Goal: Transaction & Acquisition: Purchase product/service

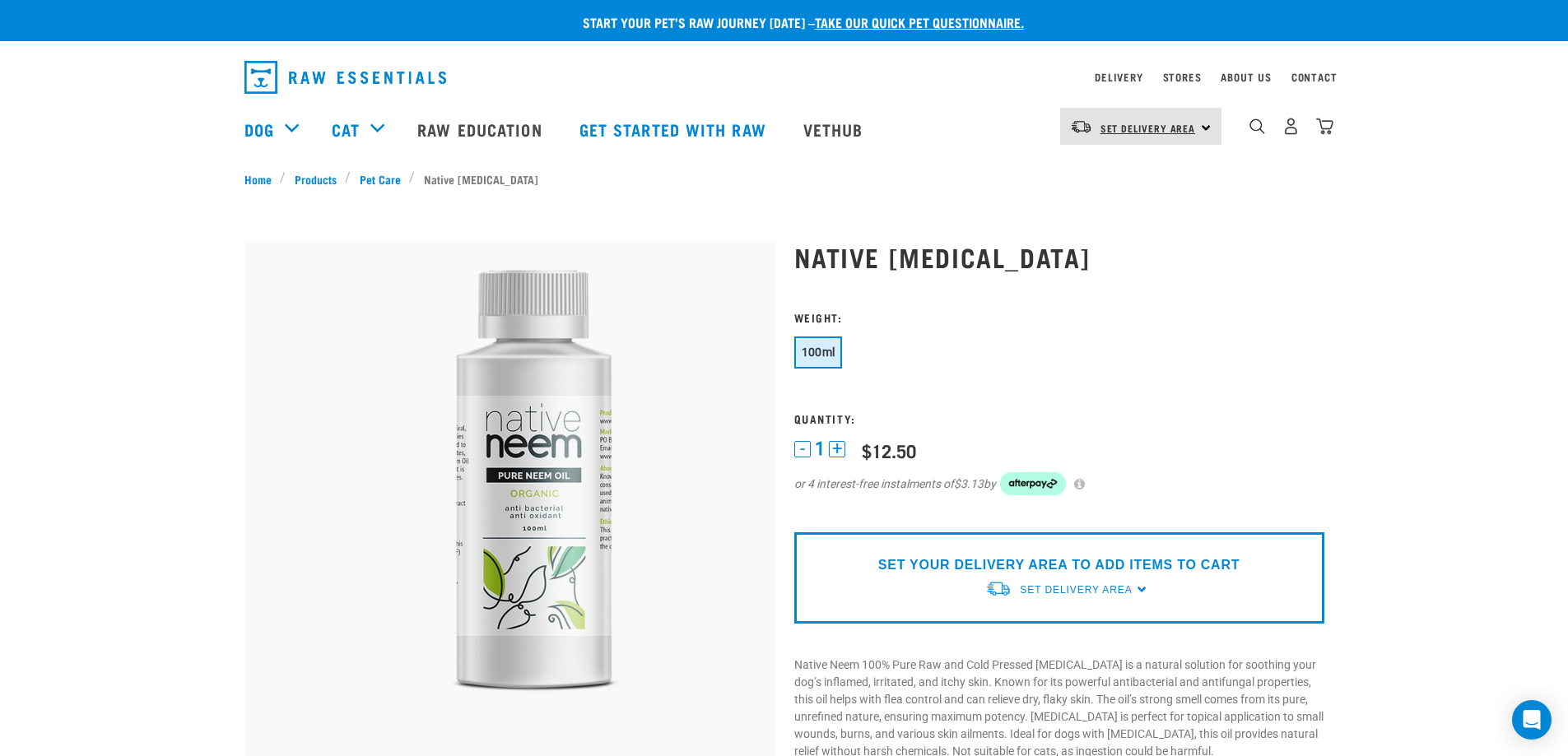
click at [1192, 129] on span "Set Delivery Area" at bounding box center [1148, 127] width 96 height 6
click at [1108, 175] on link "[GEOGRAPHIC_DATA]" at bounding box center [1138, 173] width 158 height 36
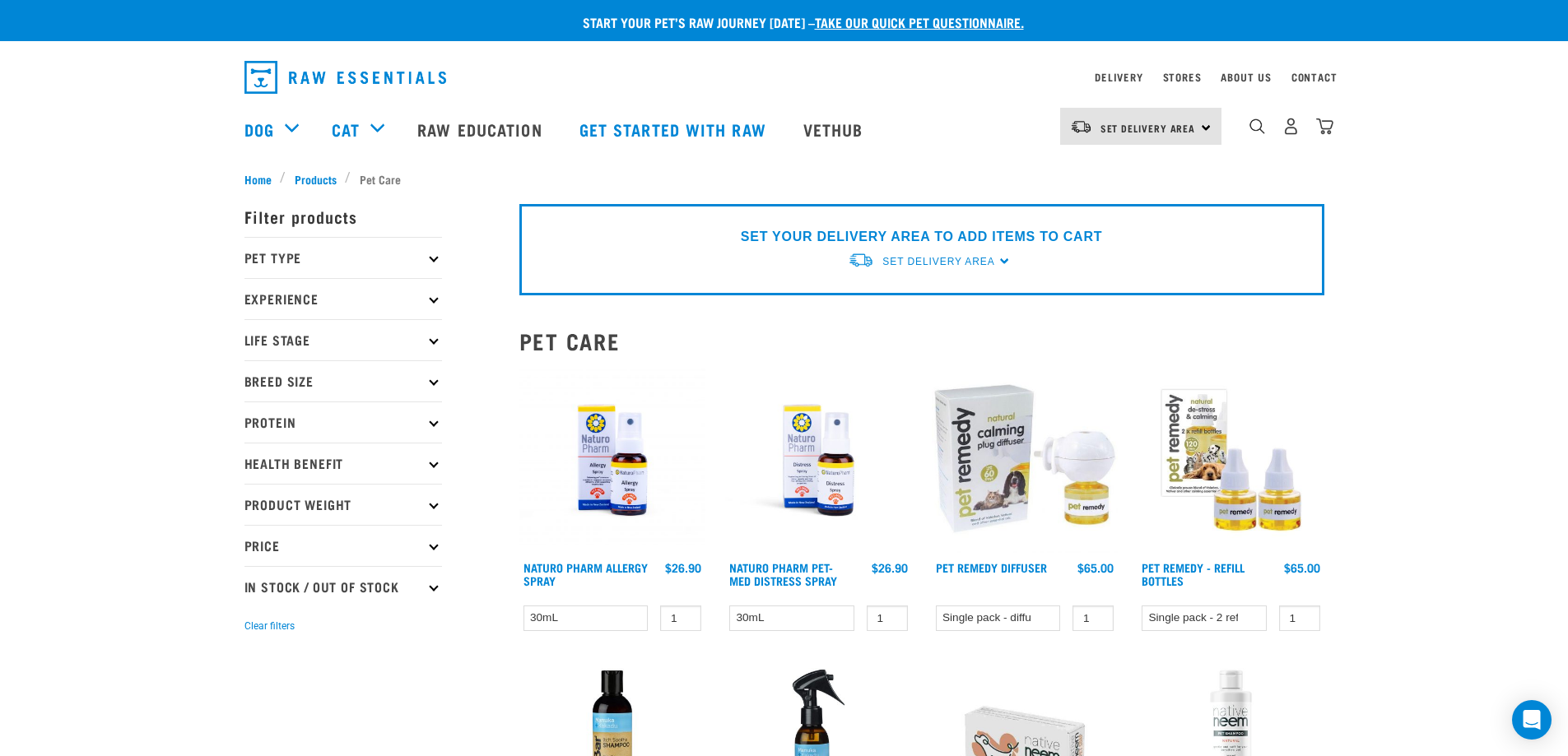
click at [291, 260] on p "Pet Type" at bounding box center [343, 257] width 197 height 41
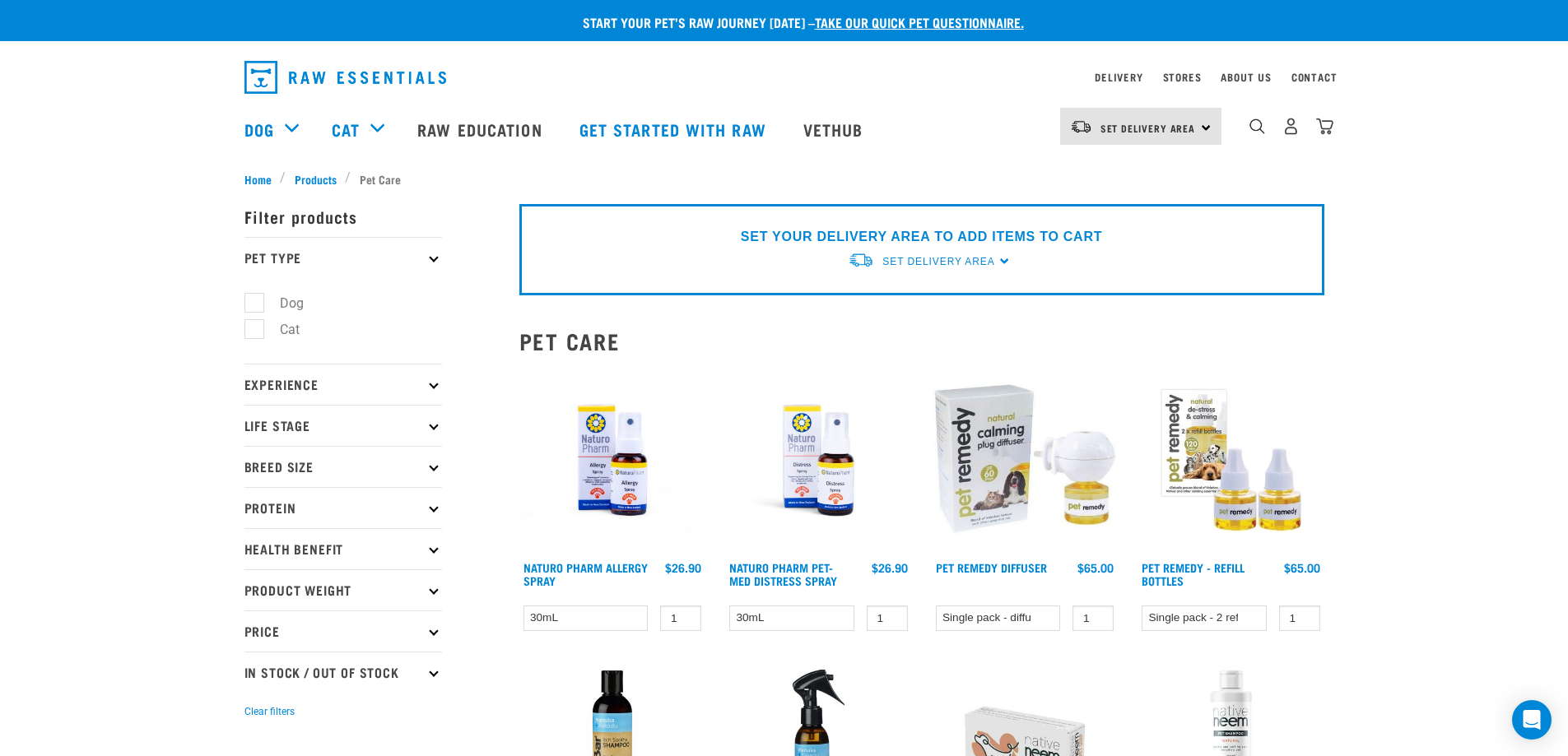
click at [253, 301] on label "Dog" at bounding box center [282, 303] width 57 height 21
click at [251, 301] on input "Dog" at bounding box center [250, 300] width 10 height 10
checkbox input "true"
click at [324, 547] on p "Health Benefit" at bounding box center [343, 549] width 197 height 41
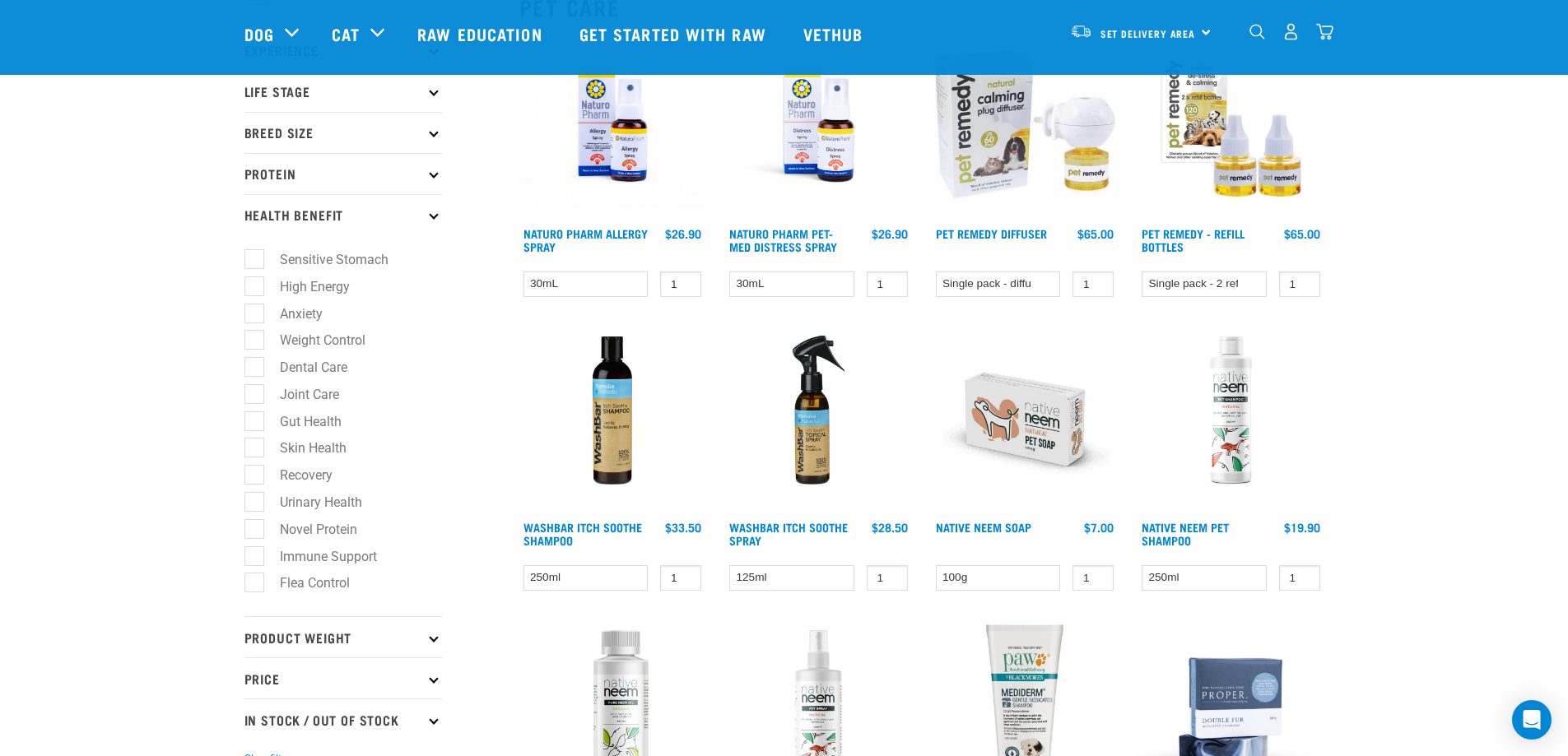
scroll to position [247, 0]
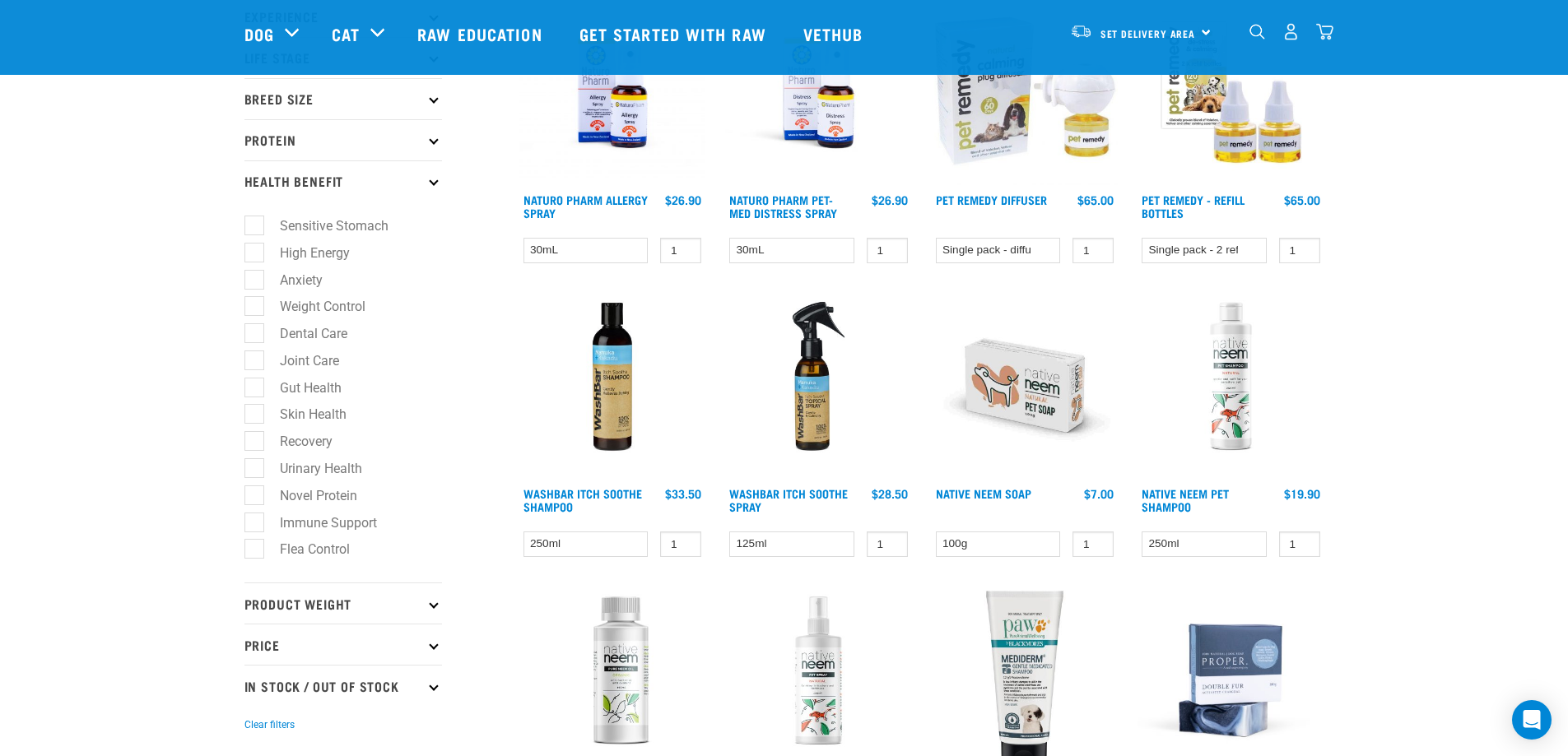
click at [253, 409] on label "Skin Health" at bounding box center [303, 414] width 100 height 21
click at [253, 409] on input "Skin Health" at bounding box center [250, 412] width 10 height 10
checkbox input "true"
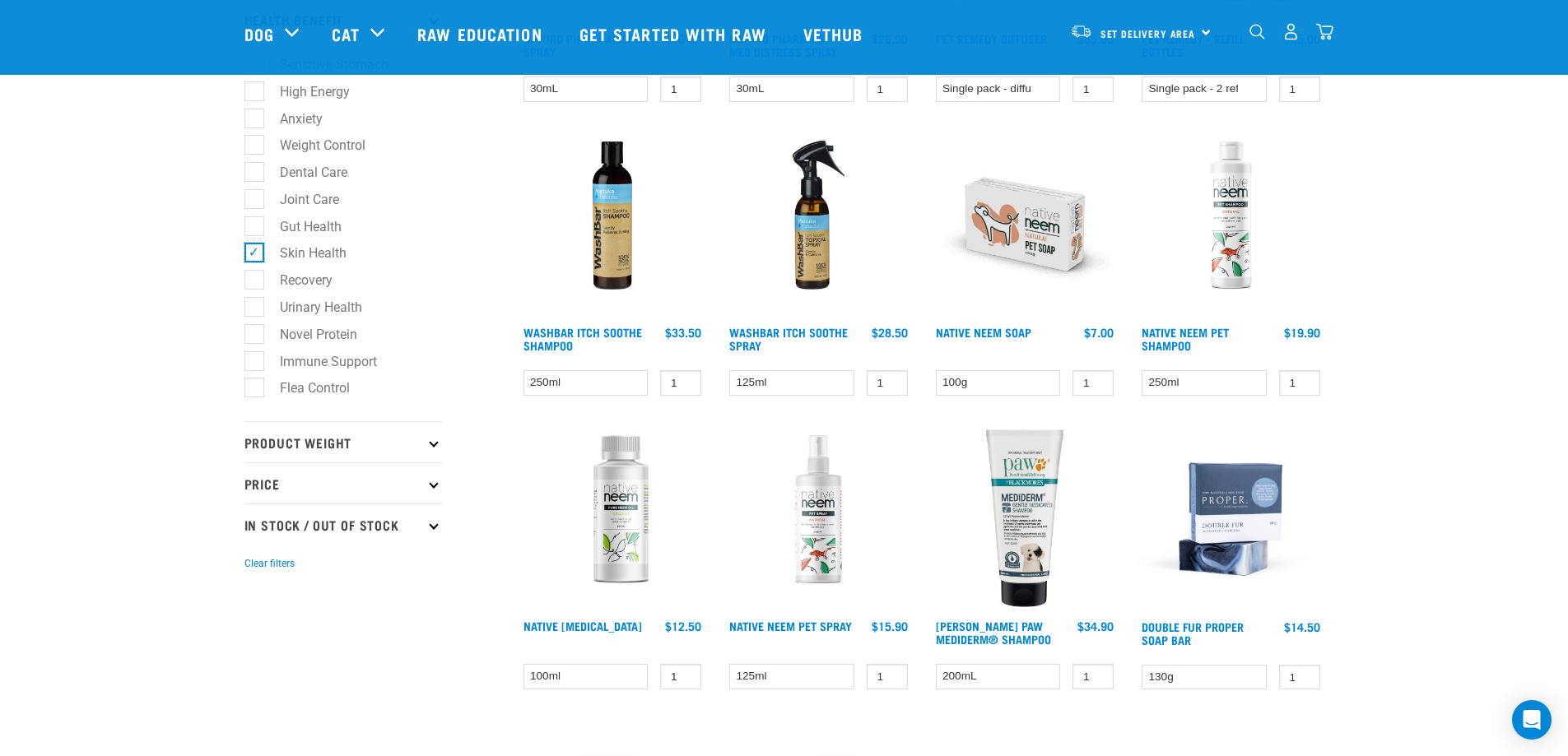
scroll to position [412, 0]
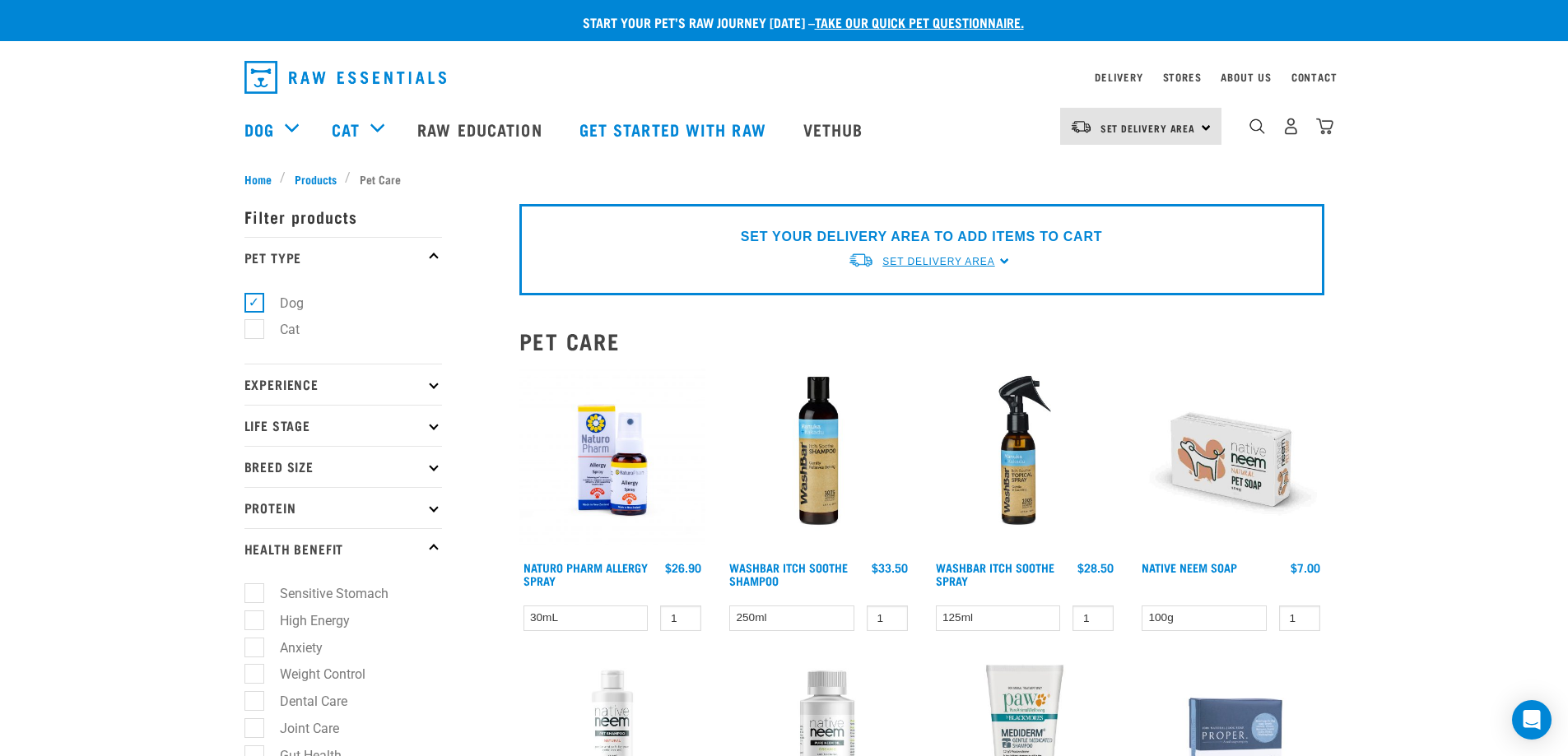
click at [973, 266] on span "Set Delivery Area" at bounding box center [938, 261] width 112 height 11
click at [908, 301] on link "[GEOGRAPHIC_DATA]" at bounding box center [929, 301] width 164 height 28
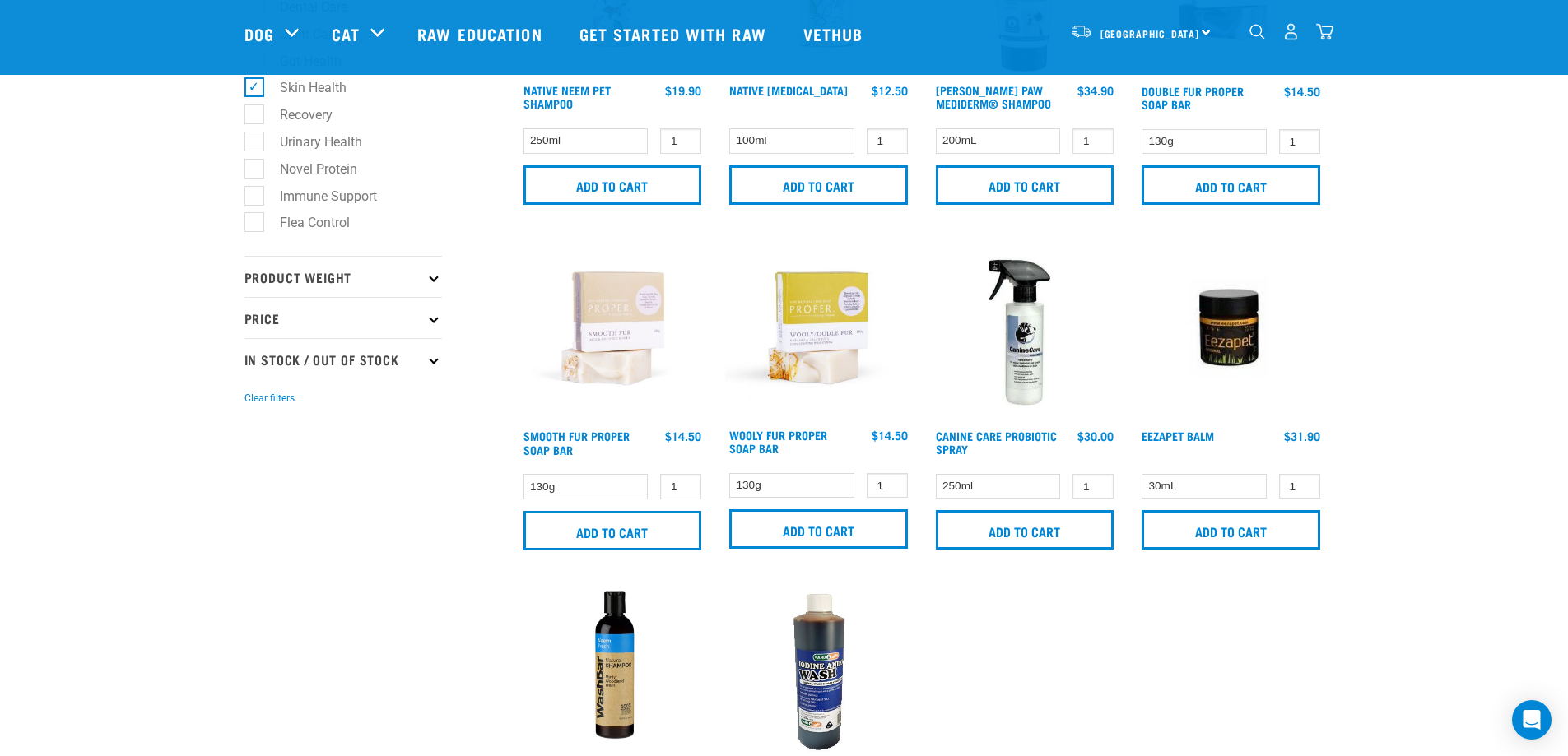
scroll to position [576, 0]
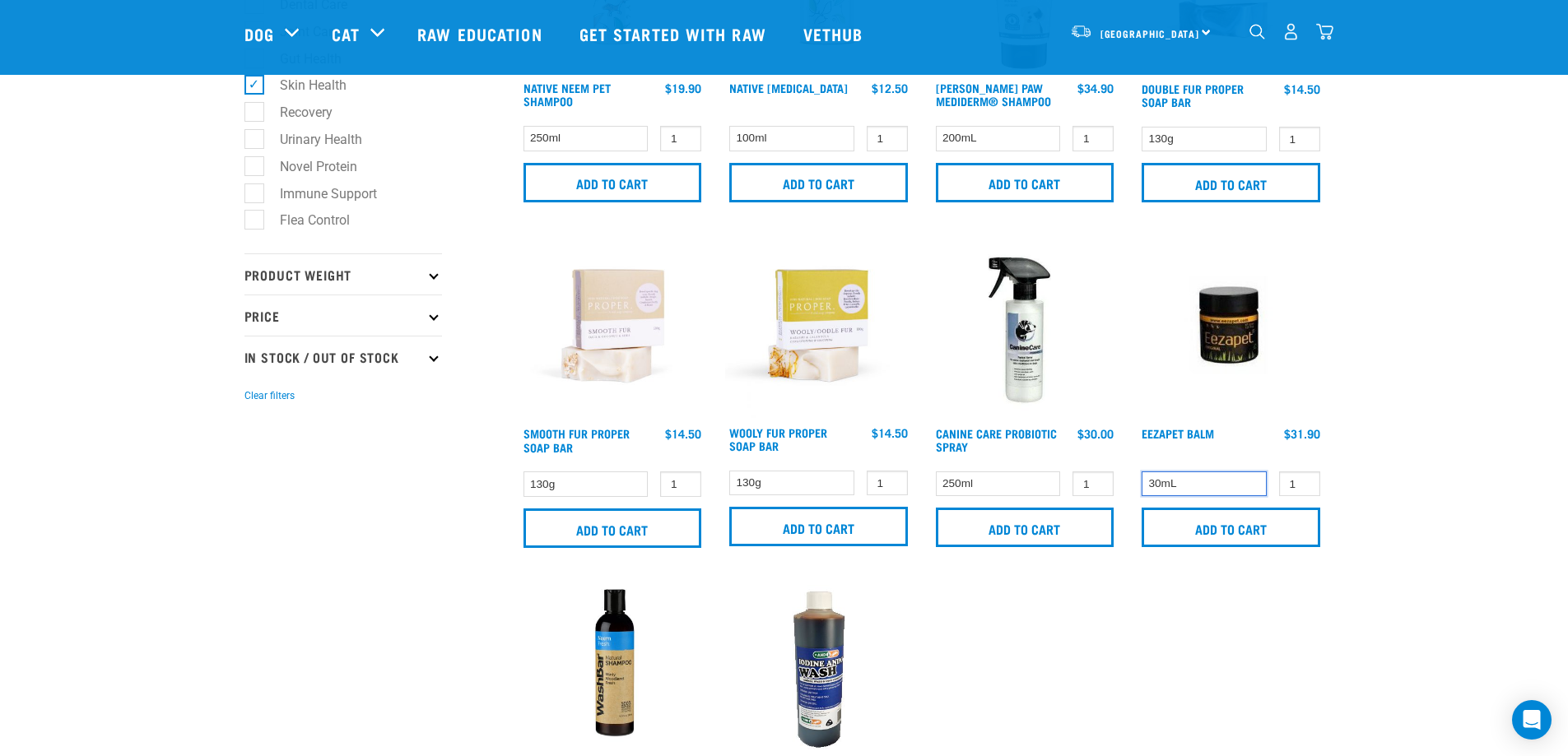
click at [1205, 493] on select "30mL" at bounding box center [1203, 485] width 125 height 26
click at [1208, 490] on select "30mL" at bounding box center [1203, 485] width 125 height 26
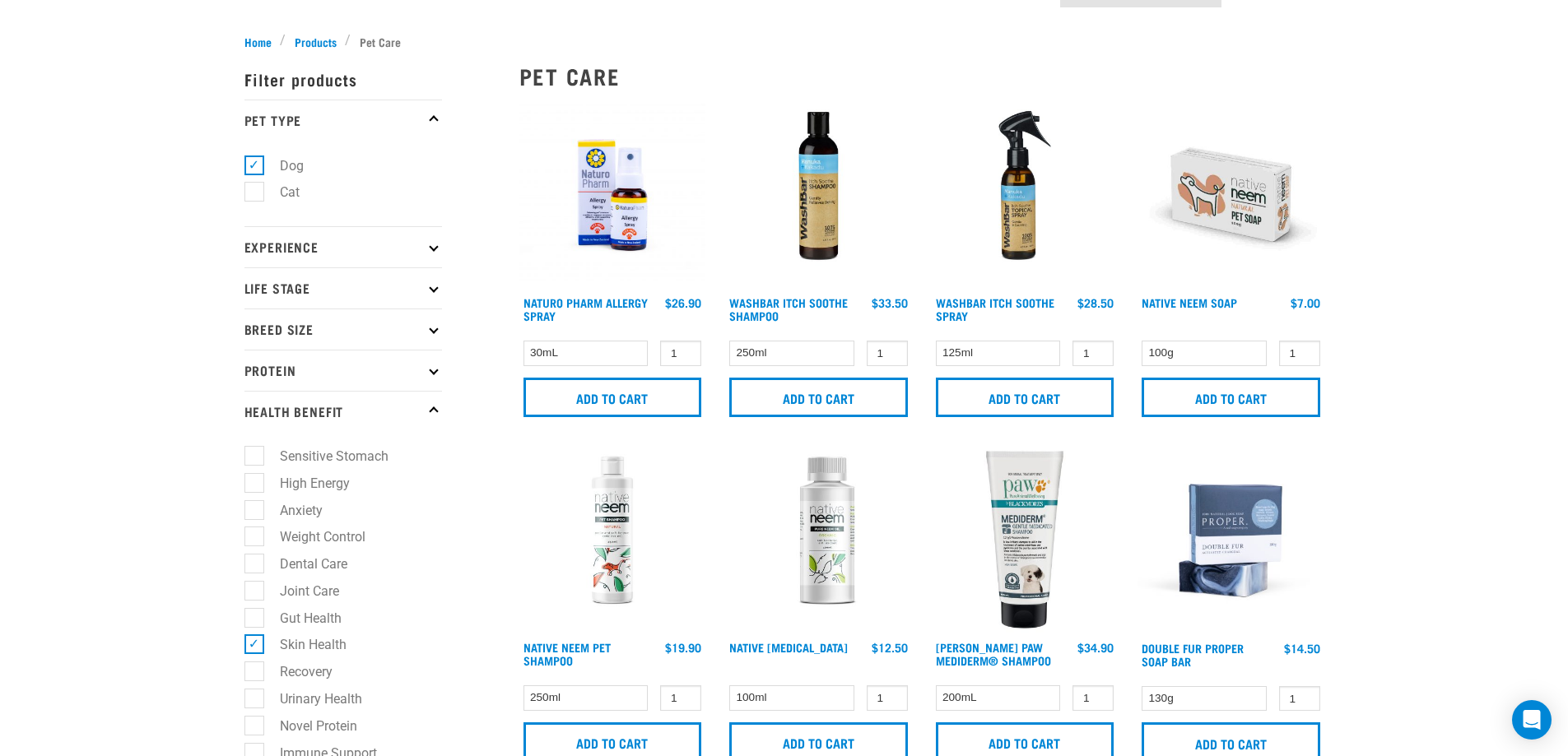
scroll to position [0, 0]
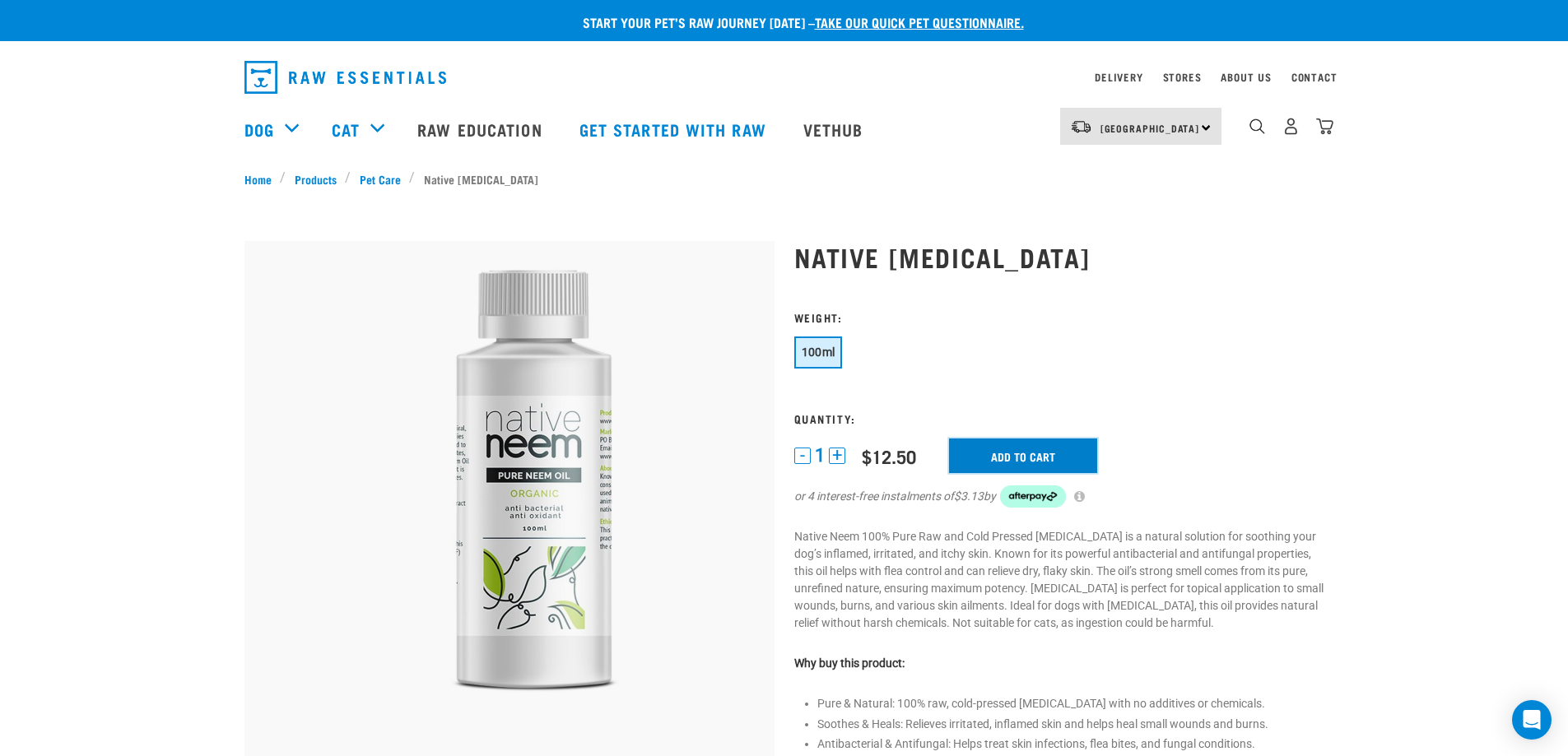
click at [1058, 451] on input "Add to cart" at bounding box center [1023, 455] width 148 height 34
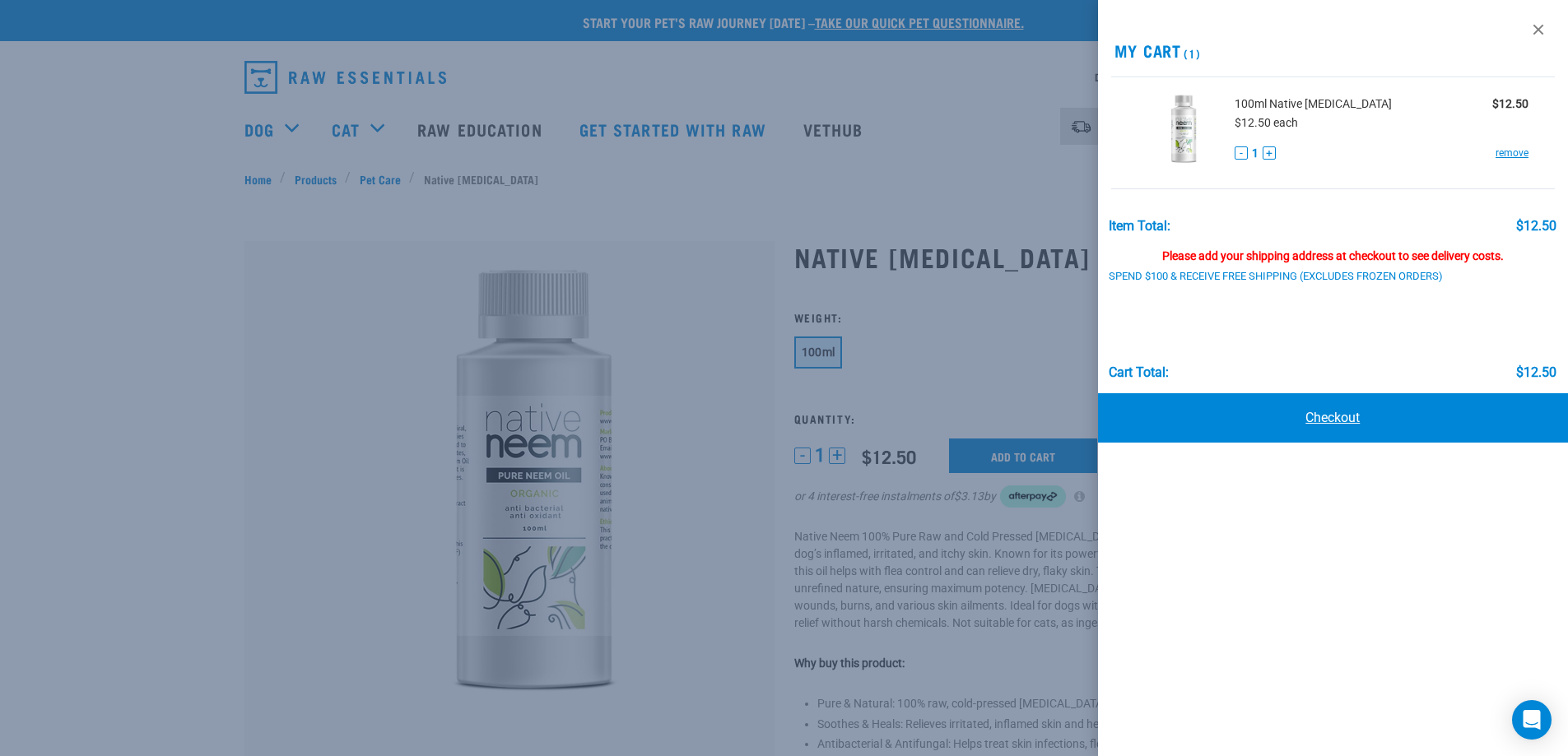
click at [1324, 410] on link "Checkout" at bounding box center [1333, 418] width 471 height 49
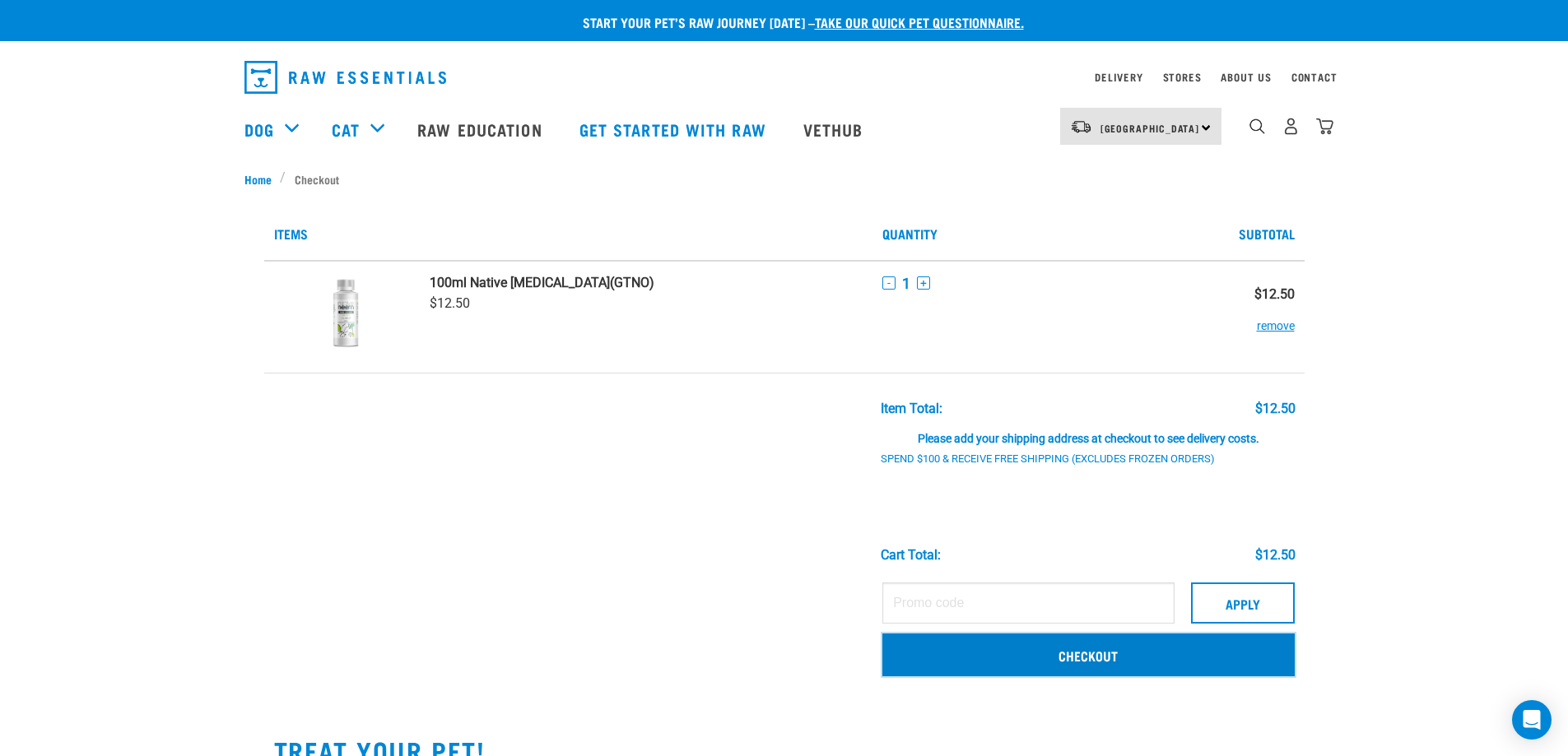
click at [1080, 657] on link "Checkout" at bounding box center [1088, 655] width 412 height 43
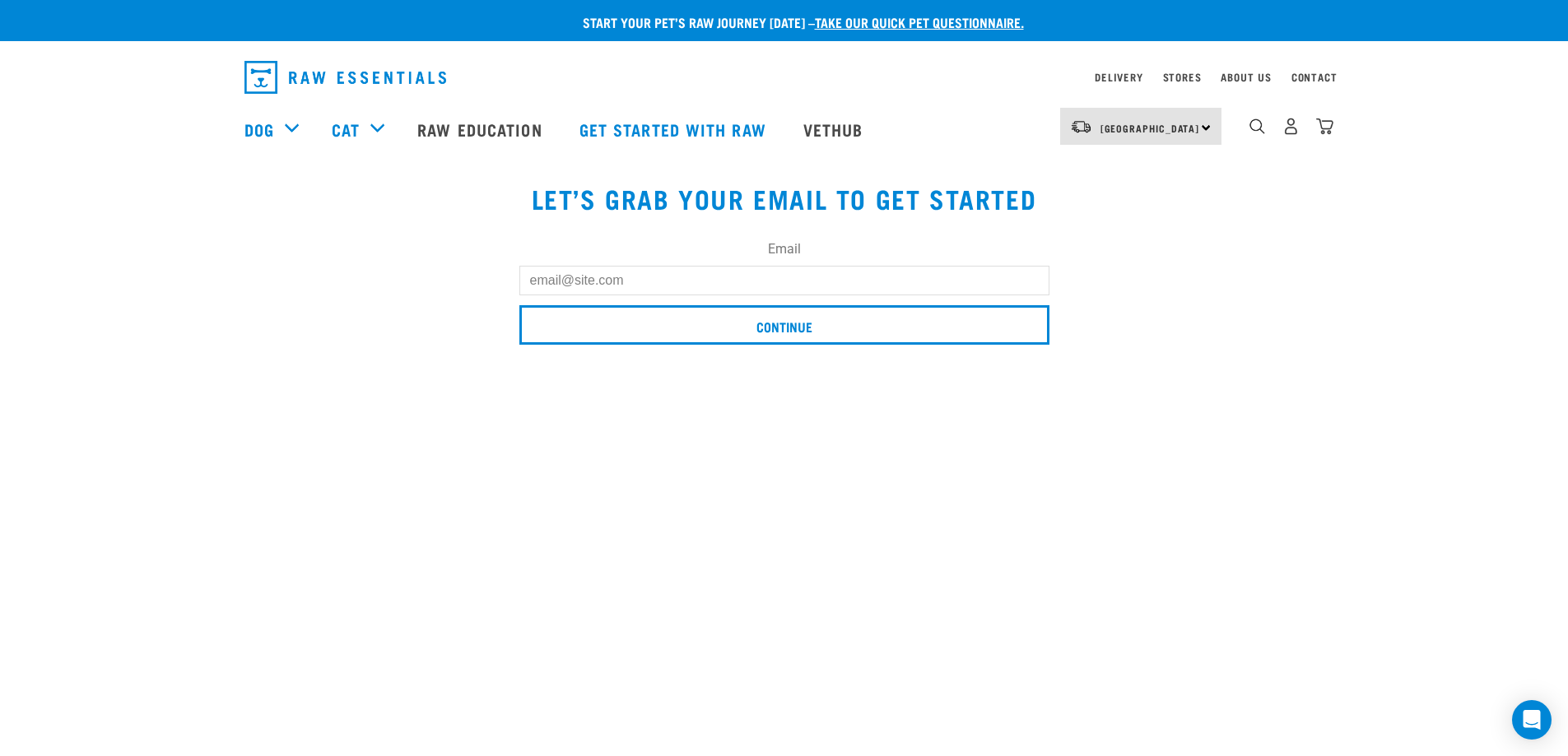
click at [553, 283] on input "Email" at bounding box center [784, 281] width 530 height 29
type input "[EMAIL_ADDRESS][DOMAIN_NAME]"
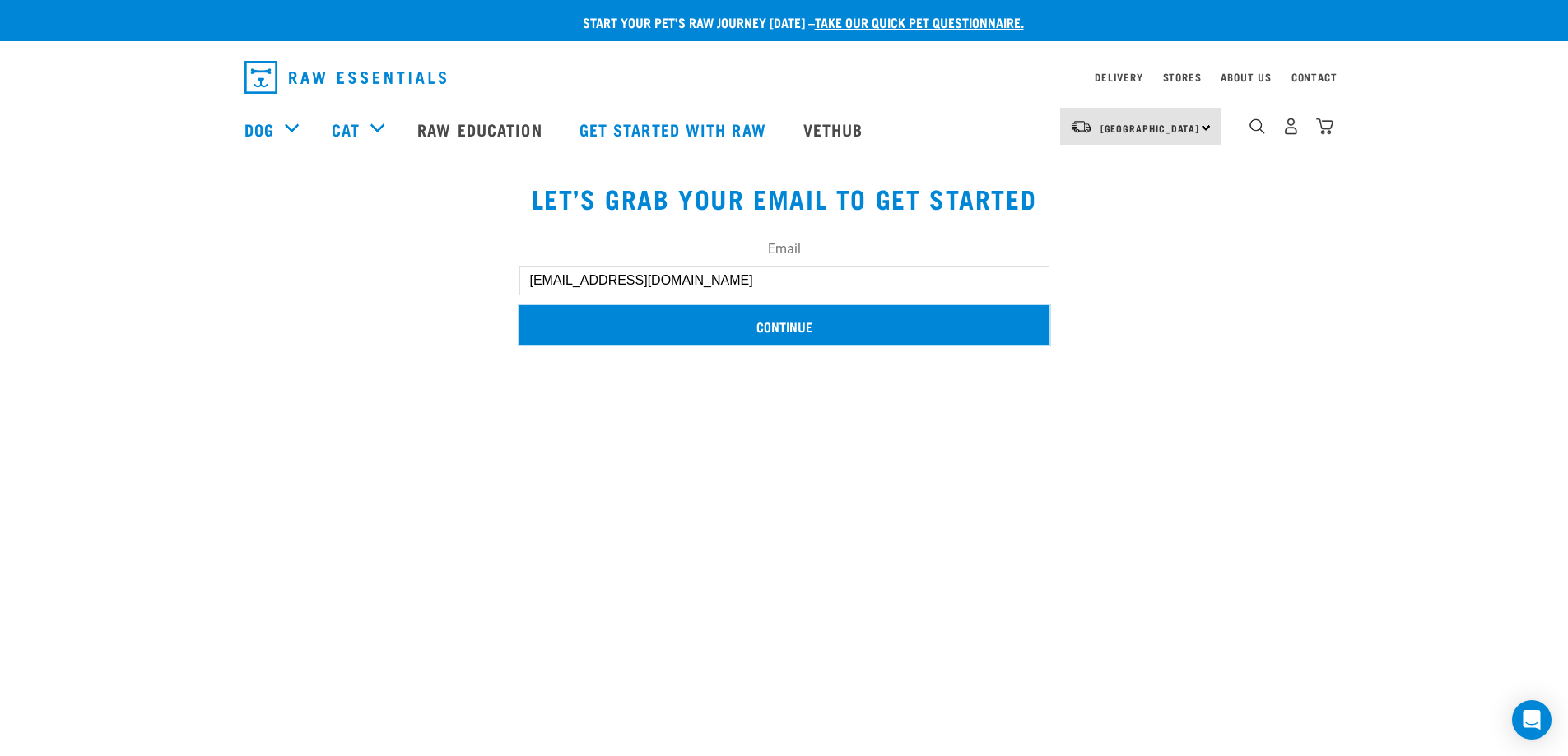
click at [759, 326] on input "Continue" at bounding box center [784, 325] width 530 height 40
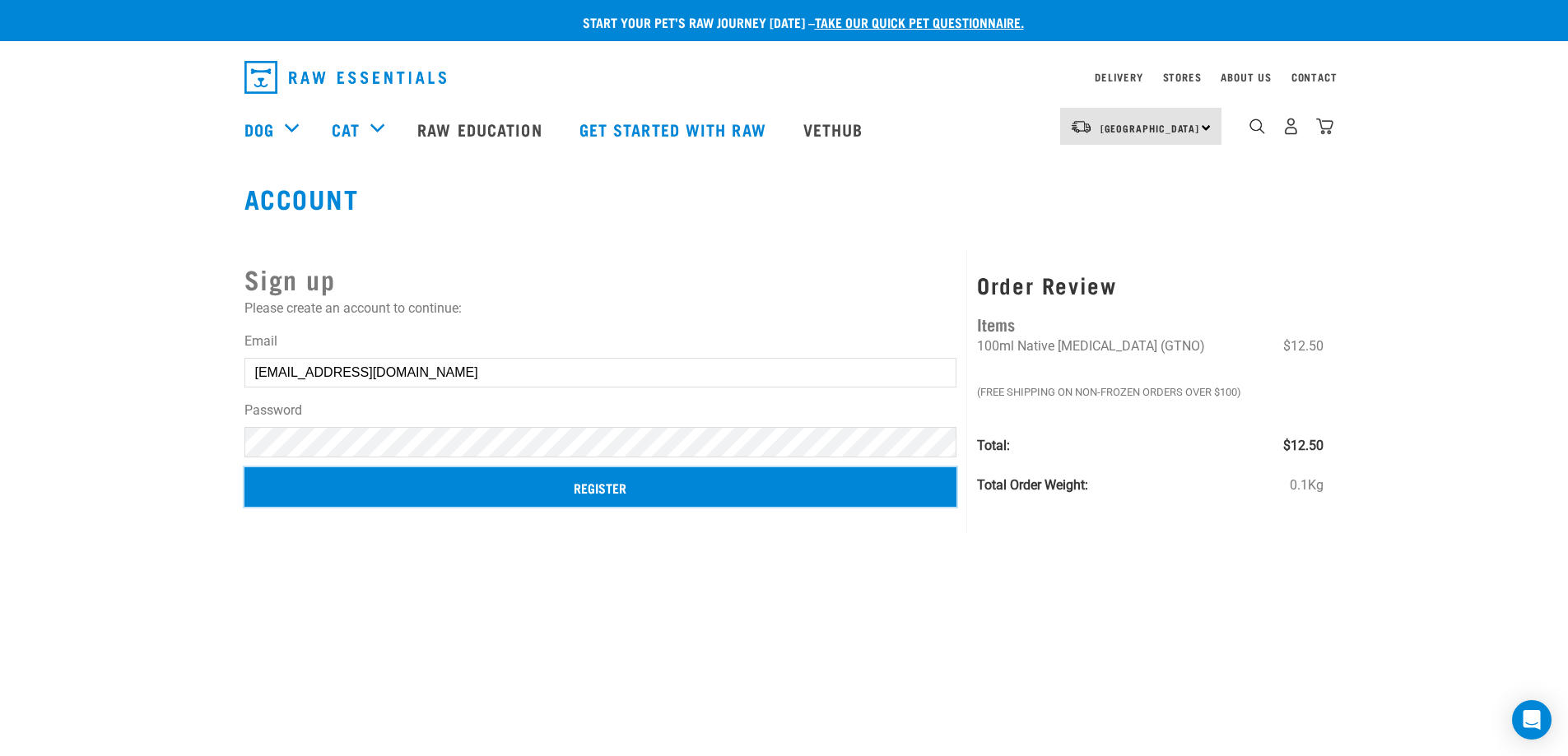
click at [594, 471] on input "Register" at bounding box center [601, 487] width 713 height 40
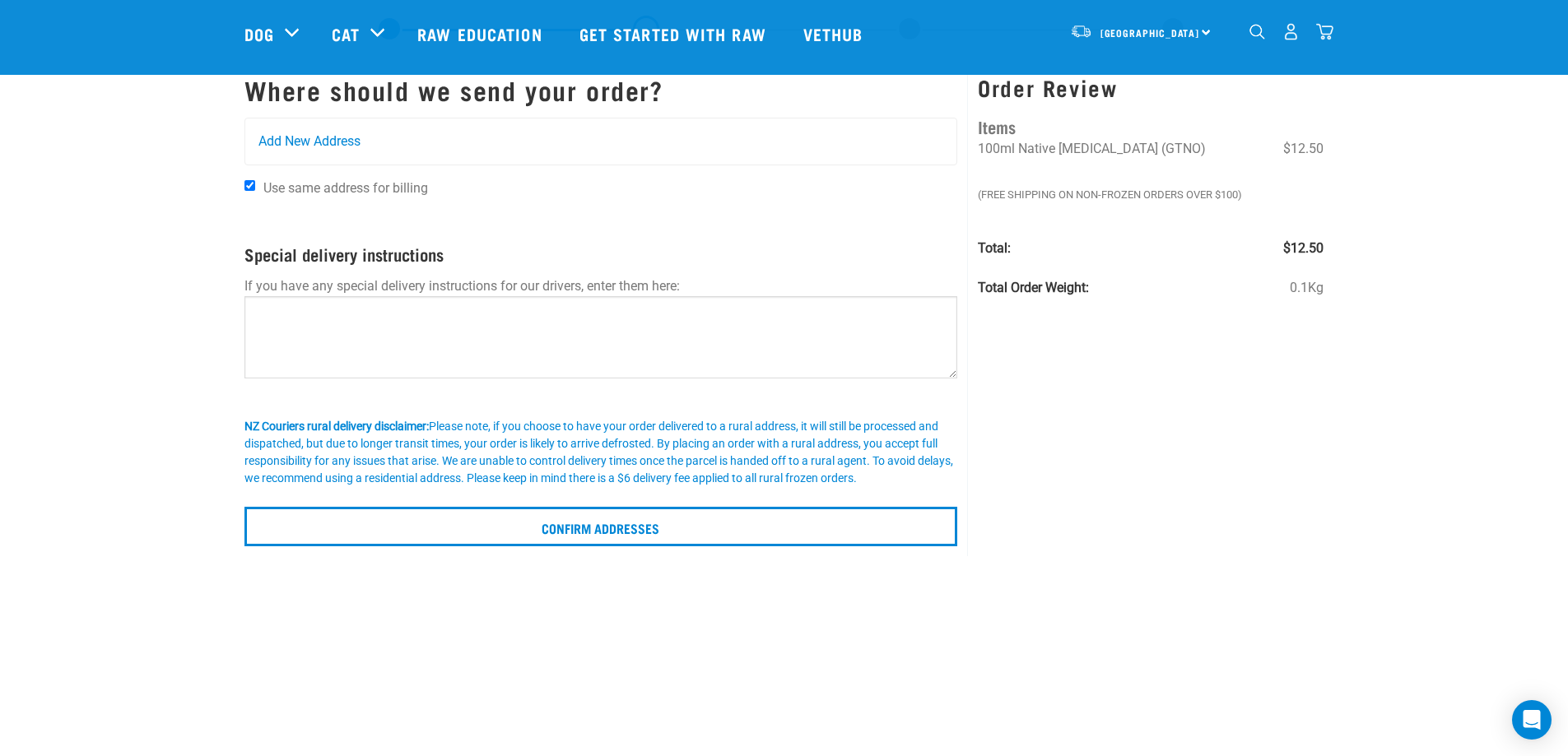
scroll to position [83, 0]
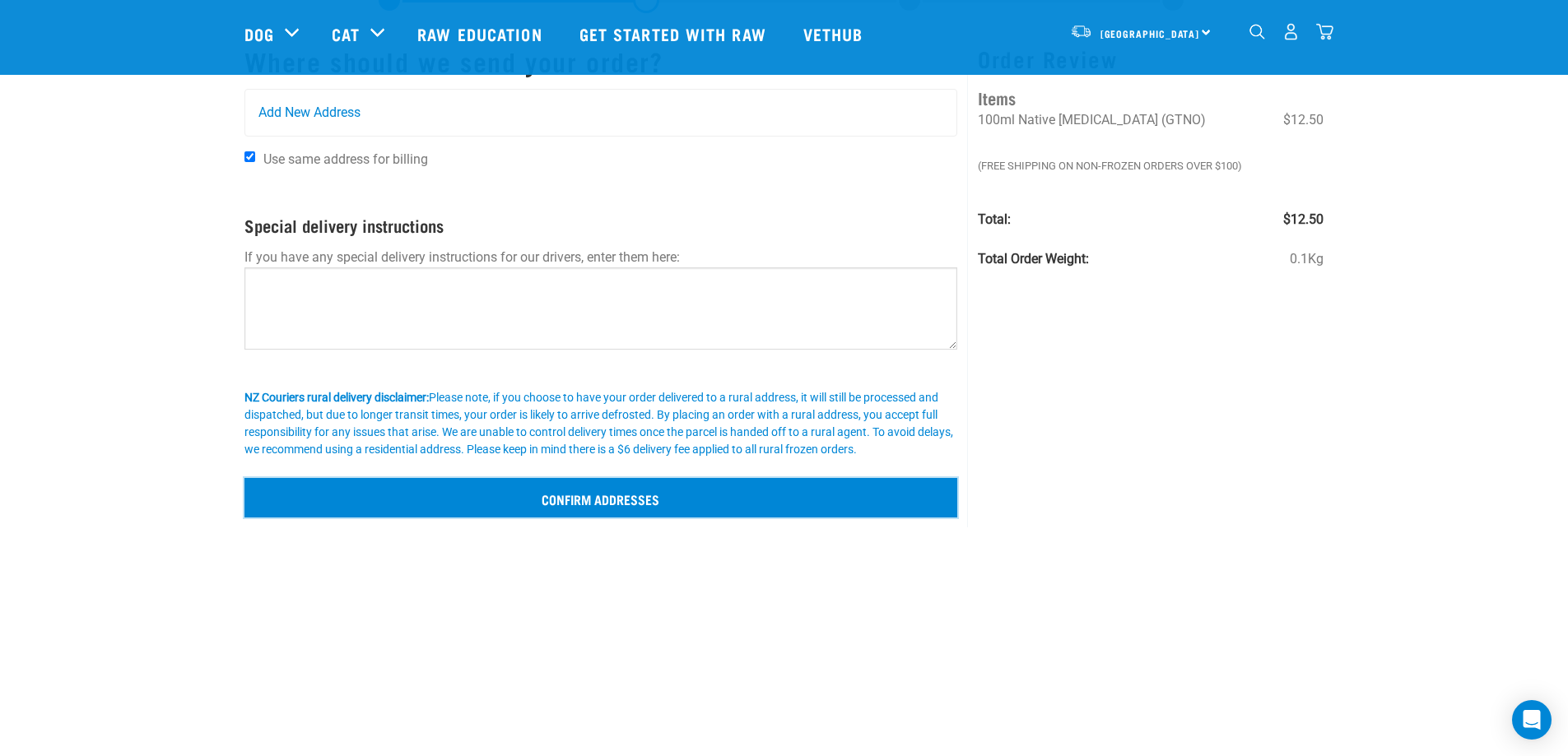
click at [583, 501] on input "Confirm addresses" at bounding box center [601, 498] width 714 height 40
